Goal: Task Accomplishment & Management: Complete application form

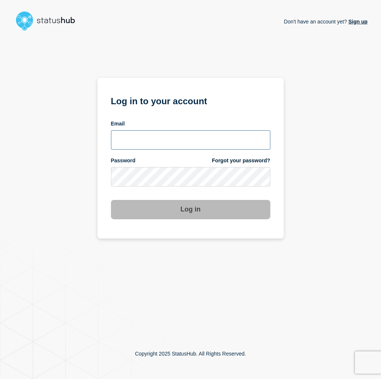
click at [146, 137] on input "email input" at bounding box center [190, 139] width 159 height 19
type input "[EMAIL_ADDRESS][DOMAIN_NAME]"
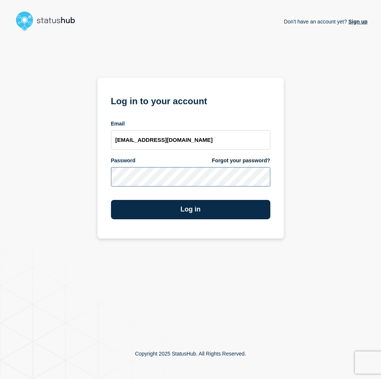
click at [111, 200] on button "Log in" at bounding box center [190, 209] width 159 height 19
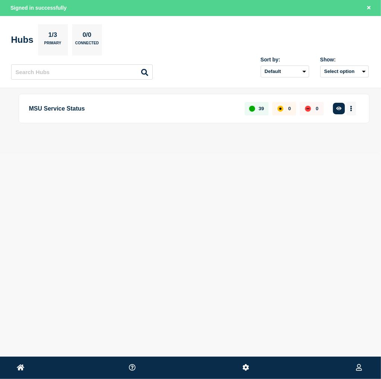
click at [351, 110] on icon "More actions" at bounding box center [351, 109] width 1 height 6
click at [335, 141] on button "Create maintenance" at bounding box center [339, 141] width 50 height 6
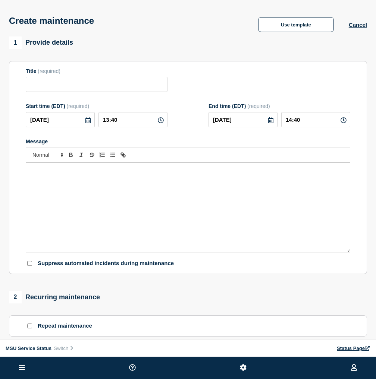
drag, startPoint x: 240, startPoint y: 89, endPoint x: 380, endPoint y: 64, distance: 142.7
click at [240, 89] on div "Title (required)" at bounding box center [188, 80] width 324 height 24
click at [100, 82] on input "Title" at bounding box center [97, 84] width 142 height 15
paste input "[Maintenance] Webhosting Will Be Unavailable During Planned Maintenance on 09/1…"
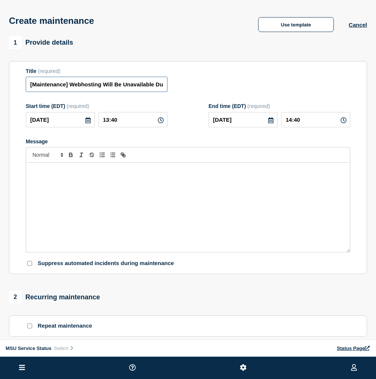
scroll to position [0, 158]
type input "[Maintenance] Webhosting Will Be Unavailable During Planned Maintenance on 09/1…"
drag, startPoint x: 126, startPoint y: 123, endPoint x: 89, endPoint y: 123, distance: 36.9
click at [89, 123] on div "2025-09-11 13:40" at bounding box center [97, 119] width 142 height 15
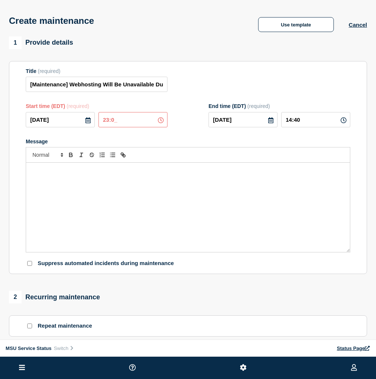
type input "23:00"
type input "2025-09-12"
type input "00:00"
click at [269, 123] on icon at bounding box center [270, 120] width 5 height 6
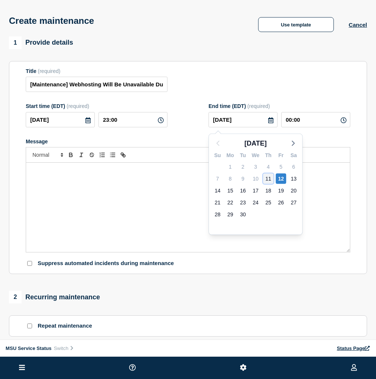
click at [269, 176] on div "11" at bounding box center [268, 179] width 10 height 10
type input "2025-09-11"
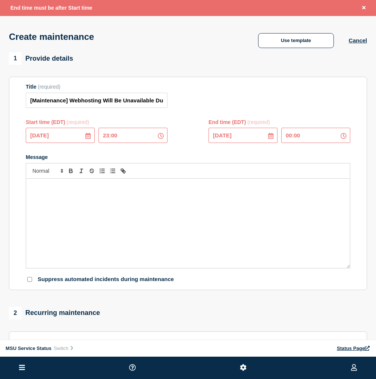
click at [309, 137] on input "00:00" at bounding box center [315, 135] width 69 height 15
drag, startPoint x: 314, startPoint y: 137, endPoint x: 264, endPoint y: 137, distance: 50.3
click at [264, 137] on div "2025-09-11 00:00" at bounding box center [279, 135] width 142 height 15
type input "23:30"
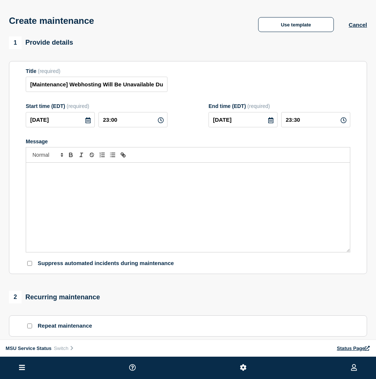
click at [196, 139] on form "Title (required) [Maintenance] Webhosting Will Be Unavailable During Planned Ma…" at bounding box center [188, 167] width 324 height 199
click at [142, 191] on div "Message" at bounding box center [187, 207] width 323 height 89
click at [136, 194] on div "Message" at bounding box center [187, 207] width 323 height 89
paste div "Message"
click at [191, 189] on div "On Thursday, September 11, 2025 from 11:00 PM to 11:30 PM," at bounding box center [187, 207] width 323 height 89
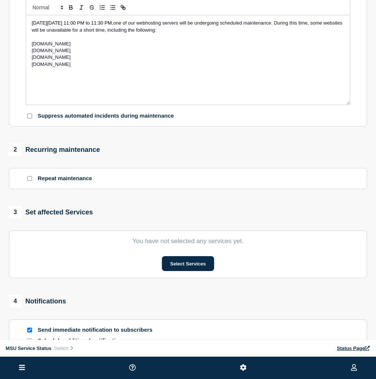
scroll to position [149, 0]
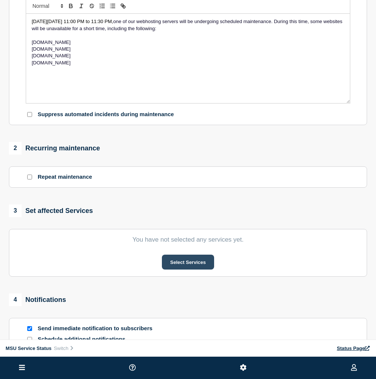
click at [200, 263] on button "Select Services" at bounding box center [188, 262] width 52 height 15
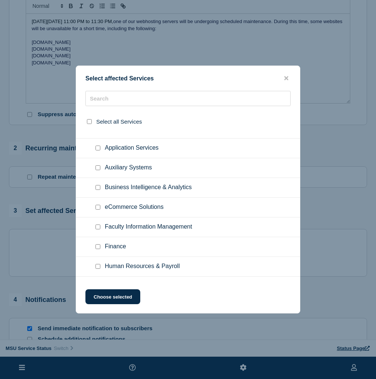
scroll to position [112, 0]
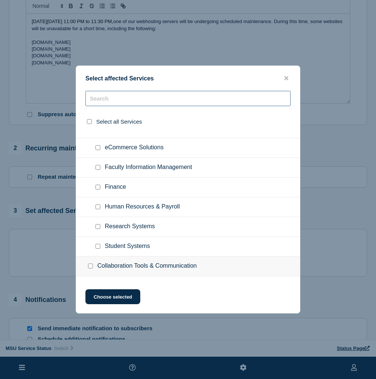
click at [117, 99] on input "text" at bounding box center [187, 98] width 205 height 15
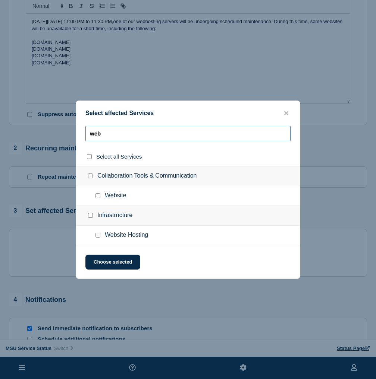
type input "web"
click at [98, 235] on input "Website Hosting checkbox" at bounding box center [97, 235] width 5 height 5
checkbox input "true"
click at [89, 215] on input "Infrastructure checkbox" at bounding box center [90, 215] width 5 height 5
checkbox input "false"
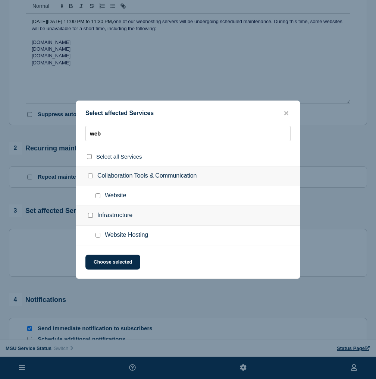
click at [98, 236] on input "Website Hosting checkbox" at bounding box center [97, 235] width 5 height 5
checkbox input "true"
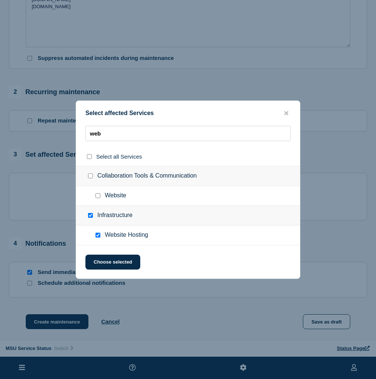
scroll to position [224, 0]
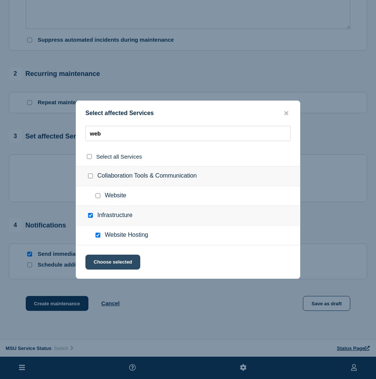
click at [131, 259] on button "Choose selected" at bounding box center [112, 262] width 55 height 15
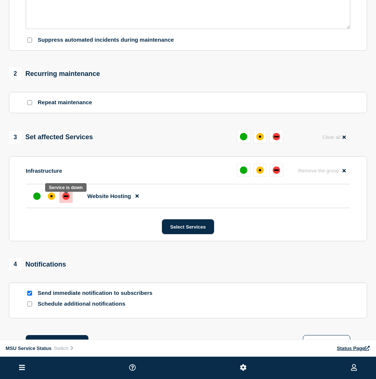
click at [66, 197] on div "down" at bounding box center [66, 196] width 4 height 1
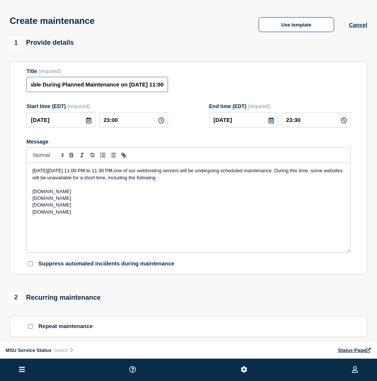
scroll to position [0, 201]
drag, startPoint x: 154, startPoint y: 115, endPoint x: 231, endPoint y: 117, distance: 77.5
click at [231, 92] on div "Title (required) [Maintenance] Webhosting Will Be Unavailable During Planned Ma…" at bounding box center [188, 80] width 324 height 24
click at [180, 252] on div "On Thursday, September 11, 2025 from 11:00 PM to 11:30 PM, one of our webhostin…" at bounding box center [188, 207] width 323 height 89
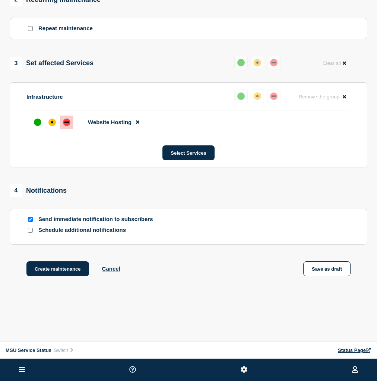
scroll to position [310, 0]
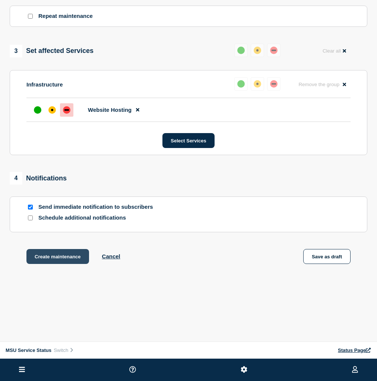
click at [89, 264] on button "Create maintenance" at bounding box center [57, 256] width 63 height 15
